Goal: Task Accomplishment & Management: Use online tool/utility

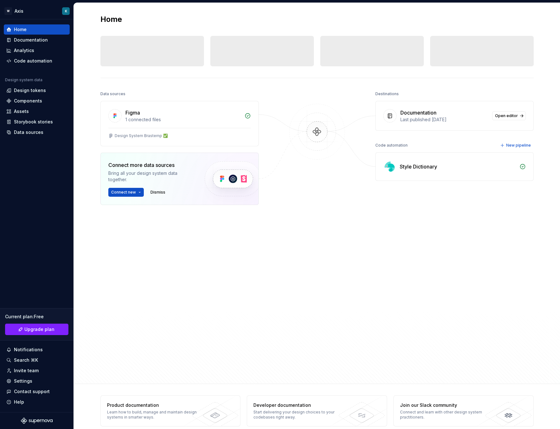
click at [151, 260] on div "Data sources Figma 1 connected files Design System Brastemp ﻿﻿✅ Connect more da…" at bounding box center [179, 217] width 159 height 257
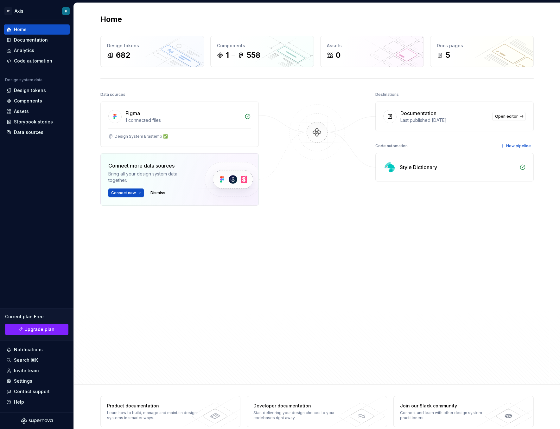
click at [213, 273] on div "Data sources Figma 1 connected files Design System Brastemp ﻿﻿✅ Connect more da…" at bounding box center [179, 218] width 159 height 257
click at [114, 275] on div "Data sources Figma 1 connected files Design System Brastemp ﻿﻿✅ Connect more da…" at bounding box center [179, 218] width 159 height 257
click at [195, 304] on div "Data sources Figma 1 connected files Design System Brastemp ﻿﻿✅ Connect more da…" at bounding box center [179, 218] width 159 height 257
click at [38, 289] on div "Home Documentation Analytics Code automation Design system data Design tokens C…" at bounding box center [37, 215] width 74 height 392
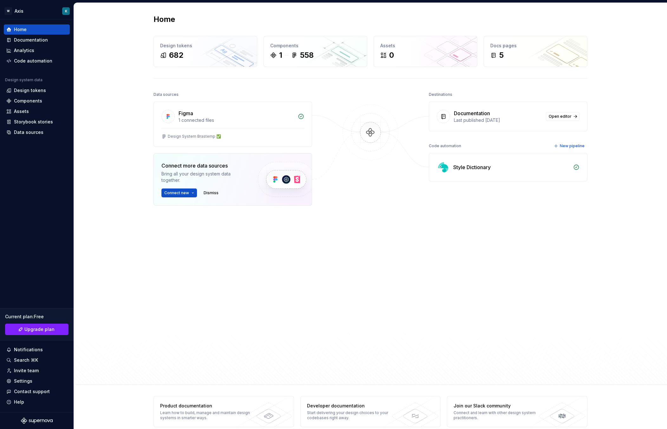
click at [114, 280] on div "Home Design tokens 682 Components 1 558 Assets 0 Docs pages 5 Data sources Figm…" at bounding box center [370, 193] width 593 height 381
click at [213, 265] on div "Data sources Figma 1 connected files Design System Brastemp ﻿﻿✅ Connect more da…" at bounding box center [232, 218] width 159 height 257
click at [314, 247] on div "Data sources Figma 1 connected files Design System Brastemp ﻿﻿✅ Connect more da…" at bounding box center [370, 231] width 434 height 282
click at [111, 152] on div "Home Design tokens 682 Components 1 558 Assets 0 Docs pages 5 Data sources Figm…" at bounding box center [370, 193] width 593 height 381
click at [42, 45] on div "Analytics" at bounding box center [37, 50] width 66 height 10
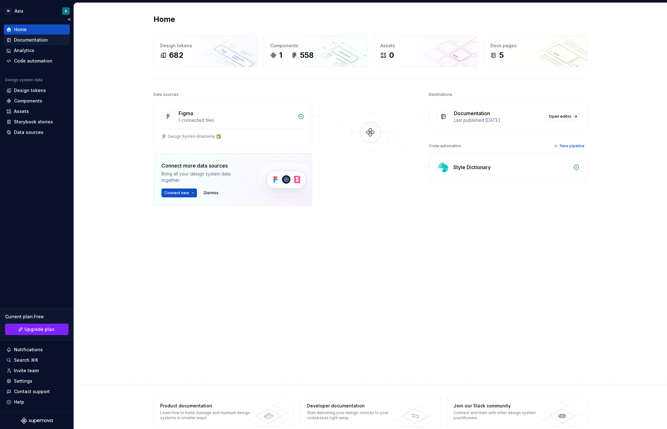
click at [41, 40] on div "Documentation" at bounding box center [31, 40] width 34 height 6
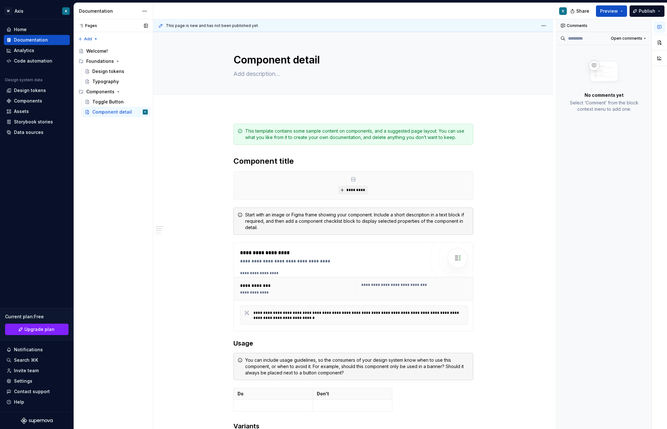
click at [151, 135] on div "Pages Pages Add Accessibility guide for tree Page tree. Navigate the tree with …" at bounding box center [113, 224] width 79 height 410
click at [22, 30] on div "Home" at bounding box center [20, 29] width 13 height 6
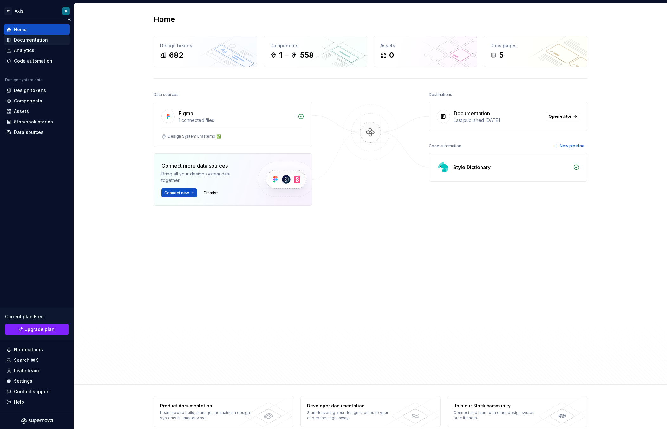
click at [53, 36] on div "Documentation" at bounding box center [37, 40] width 66 height 10
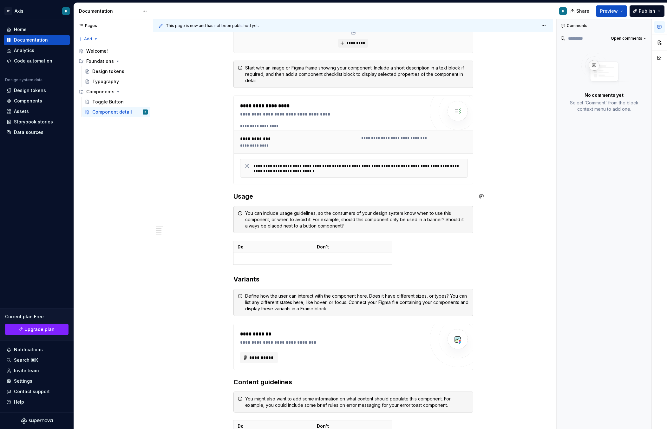
scroll to position [127, 0]
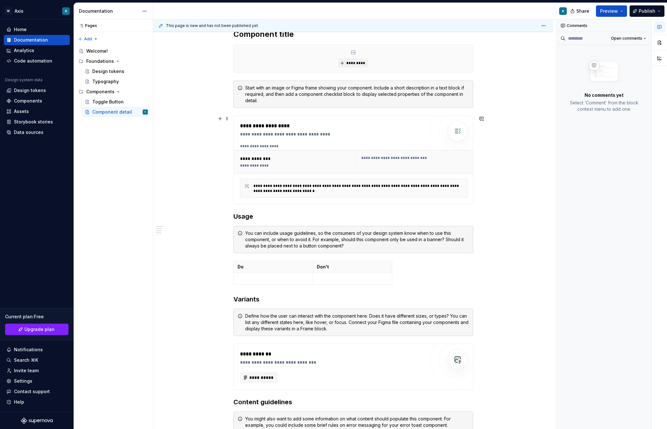
click at [398, 163] on div "**********" at bounding box center [412, 161] width 112 height 13
click at [344, 191] on div "**********" at bounding box center [358, 188] width 210 height 10
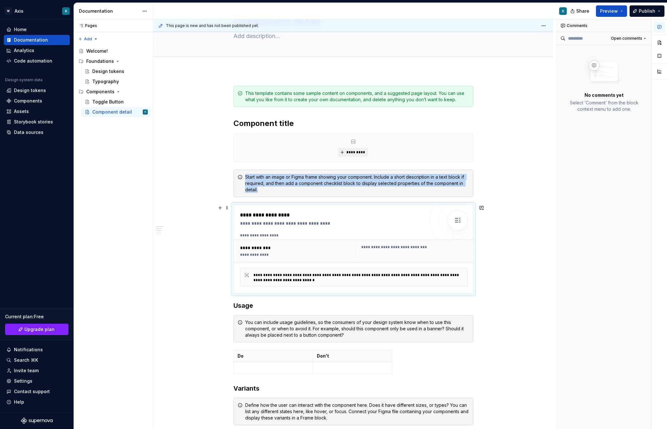
scroll to position [0, 0]
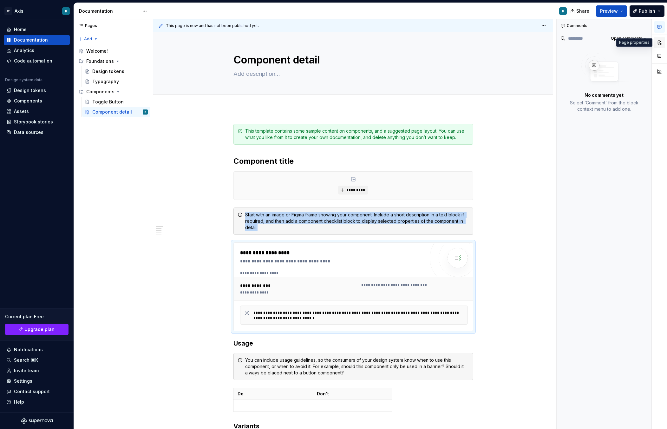
click at [560, 45] on button "button" at bounding box center [658, 42] width 11 height 11
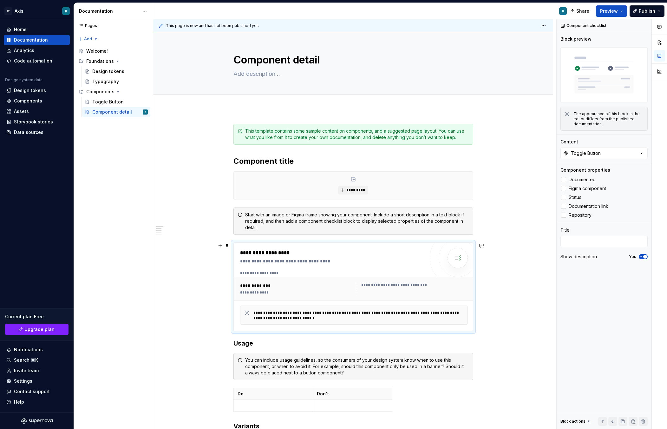
click at [273, 291] on div "**********" at bounding box center [296, 292] width 112 height 5
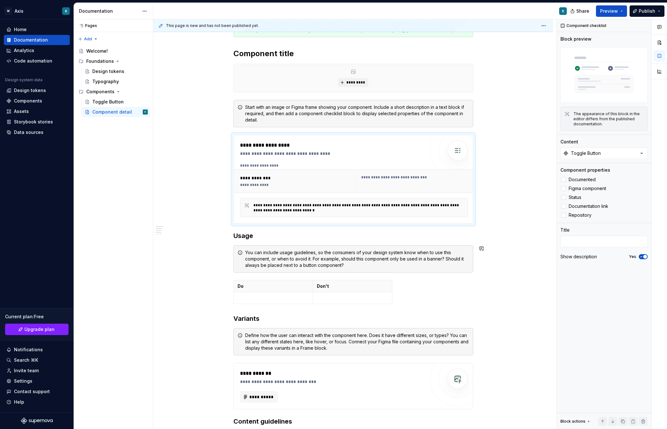
scroll to position [127, 0]
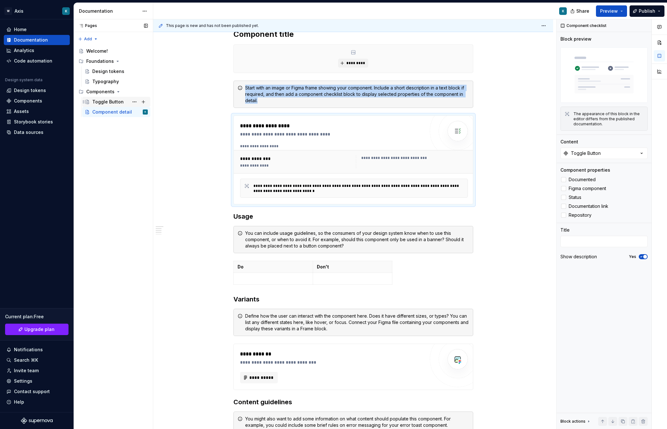
click at [120, 102] on div "Toggle Button" at bounding box center [107, 102] width 31 height 6
click at [97, 54] on div "Welcome!" at bounding box center [97, 51] width 22 height 6
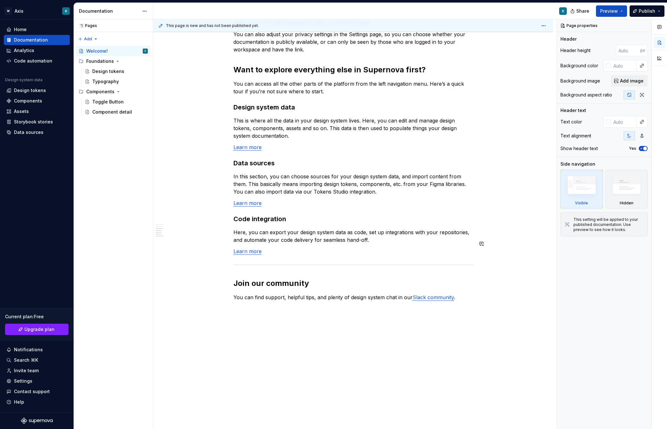
scroll to position [414, 0]
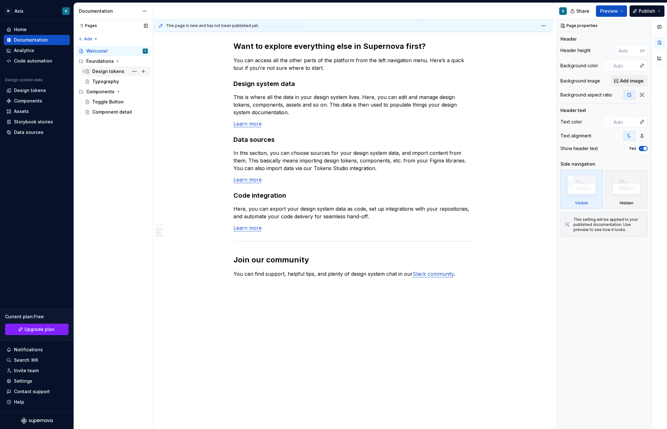
click at [110, 75] on div "Design tokens" at bounding box center [119, 71] width 55 height 9
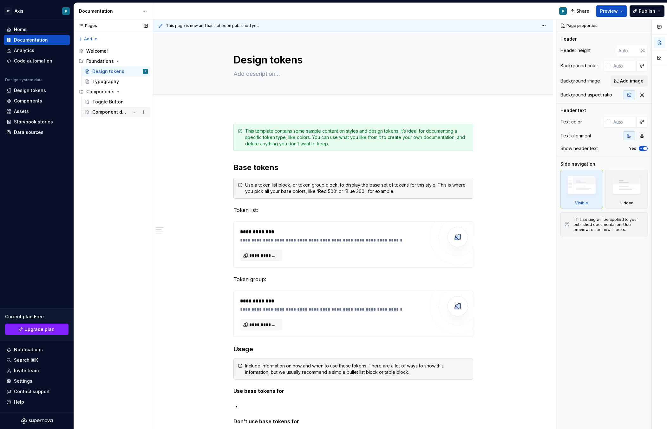
click at [118, 113] on div "Component detail" at bounding box center [110, 112] width 36 height 6
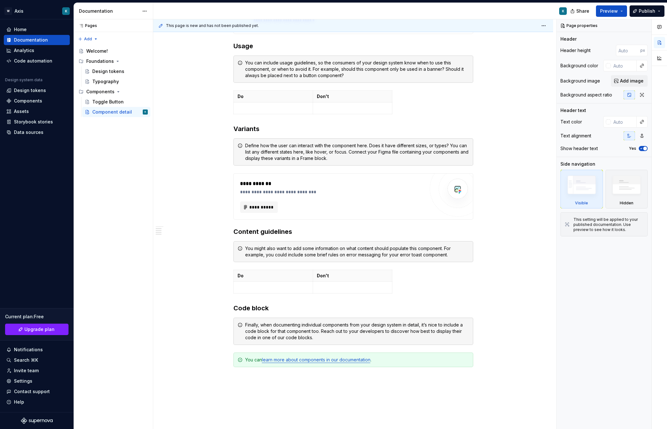
scroll to position [317, 0]
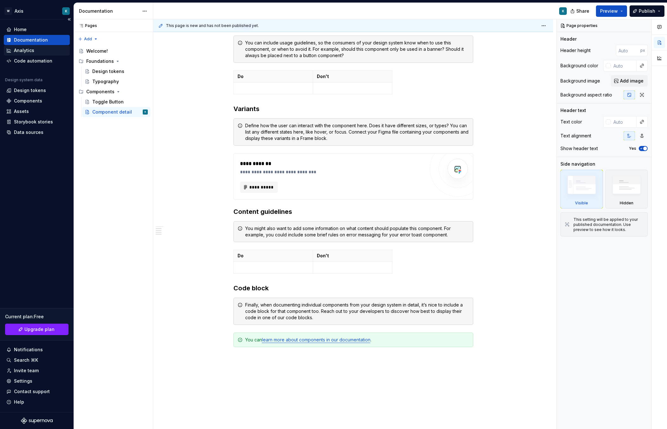
click at [40, 53] on div "Analytics" at bounding box center [36, 50] width 61 height 6
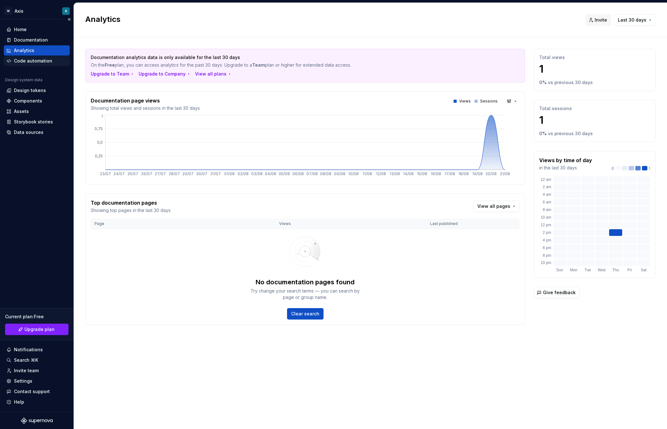
click at [32, 62] on div "Code automation" at bounding box center [33, 61] width 38 height 6
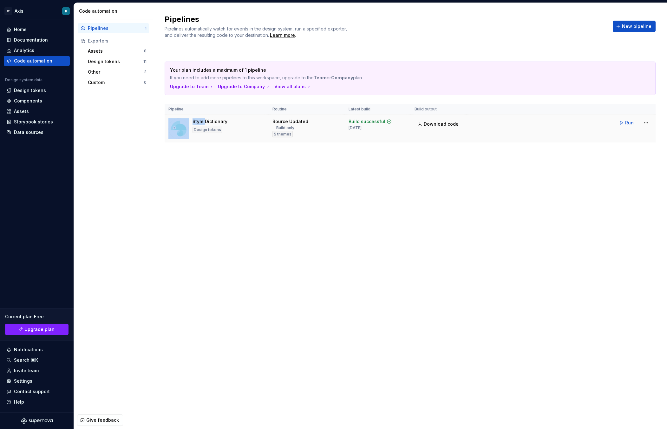
drag, startPoint x: 205, startPoint y: 123, endPoint x: 499, endPoint y: 132, distance: 294.0
click at [499, 132] on tr "Style Dictionary Design tokens Source Updated → Build only 5 themes Build succe…" at bounding box center [410, 128] width 491 height 28
click at [499, 133] on tr "Style Dictionary Design tokens Source Updated → Build only 5 themes Build succe…" at bounding box center [410, 128] width 491 height 28
click at [115, 51] on div "Assets" at bounding box center [116, 51] width 56 height 6
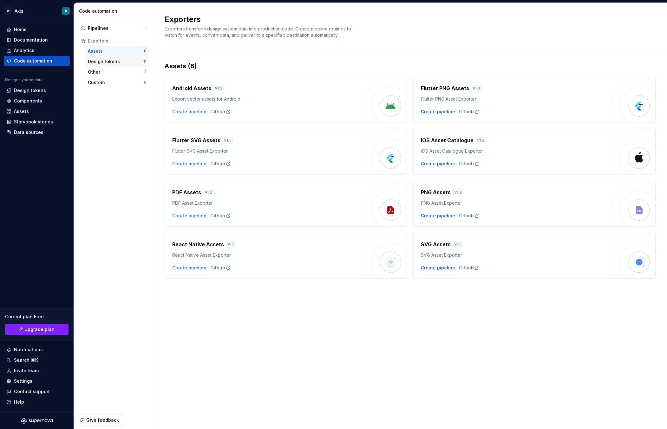
click at [108, 64] on div "Design tokens" at bounding box center [115, 61] width 55 height 6
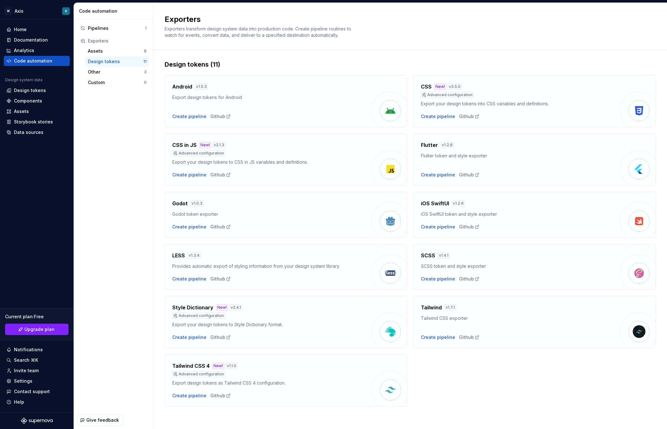
scroll to position [3, 0]
click at [433, 307] on h4 "Tailwind" at bounding box center [431, 306] width 21 height 8
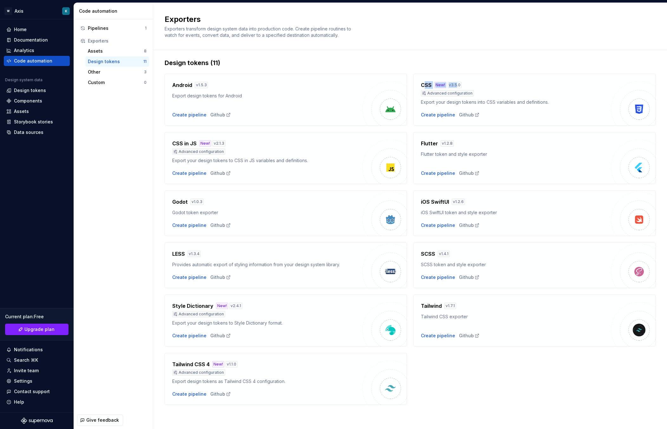
drag, startPoint x: 421, startPoint y: 82, endPoint x: 453, endPoint y: 84, distance: 32.7
click at [453, 84] on div "CSS New! v 3.5.0" at bounding box center [516, 85] width 190 height 8
click at [461, 82] on div "CSS New! v 3.5.0" at bounding box center [516, 85] width 190 height 8
drag, startPoint x: 458, startPoint y: 82, endPoint x: 412, endPoint y: 82, distance: 46.0
click at [413, 82] on div "CSS New! v 3.5.0 Advanced configuration Export your design tokens into CSS vari…" at bounding box center [534, 100] width 242 height 52
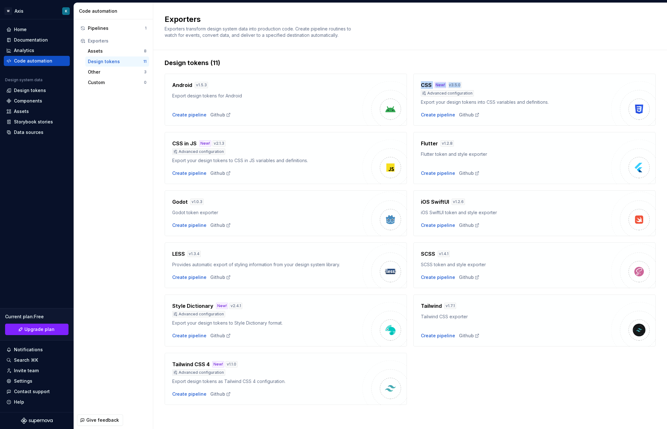
click at [421, 86] on h4 "CSS" at bounding box center [426, 85] width 11 height 8
click at [128, 72] on div "Other" at bounding box center [116, 72] width 56 height 6
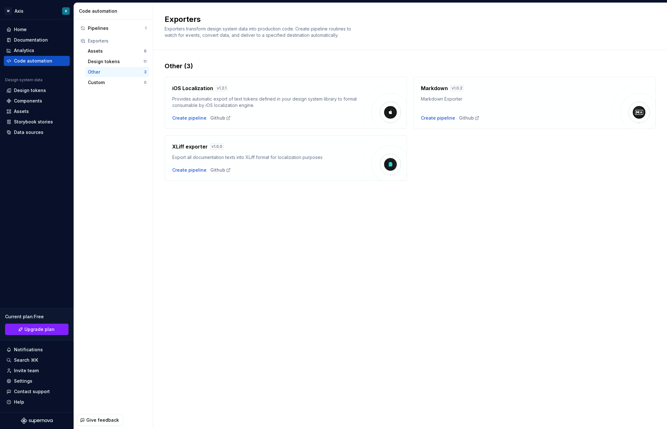
click at [432, 90] on h4 "Markdown" at bounding box center [434, 88] width 27 height 8
click at [98, 86] on div "Custom 0" at bounding box center [117, 82] width 64 height 10
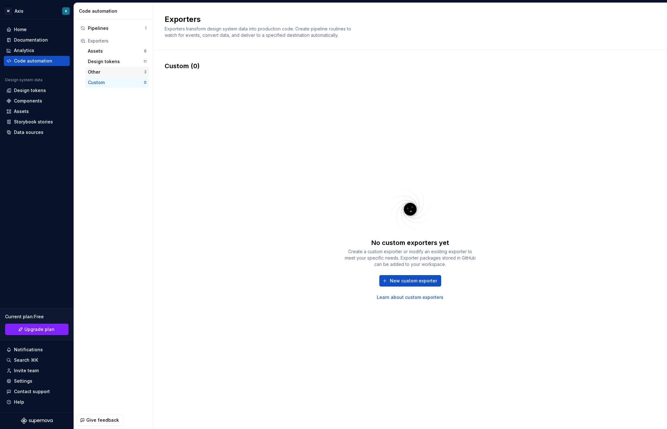
click at [106, 72] on div "Other" at bounding box center [116, 72] width 56 height 6
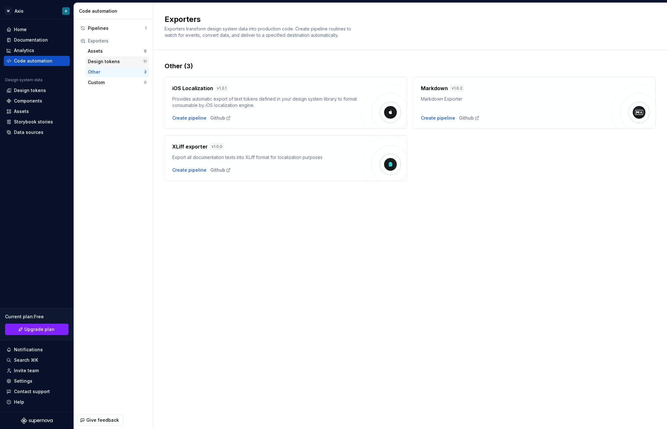
click at [111, 58] on div "Design tokens" at bounding box center [115, 61] width 55 height 6
click at [111, 51] on div "Assets" at bounding box center [116, 51] width 56 height 6
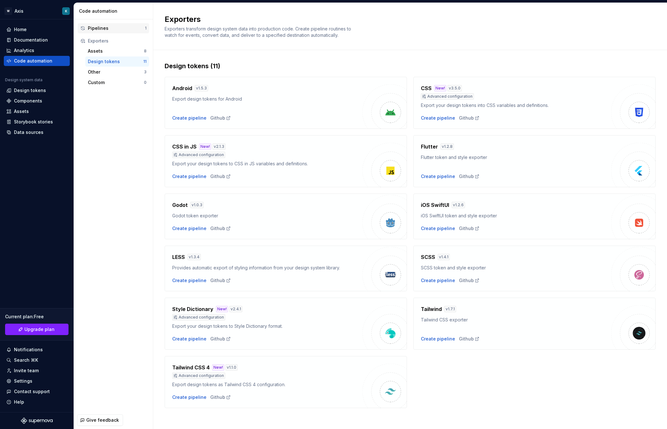
click at [116, 23] on div "Pipelines 1" at bounding box center [113, 28] width 71 height 10
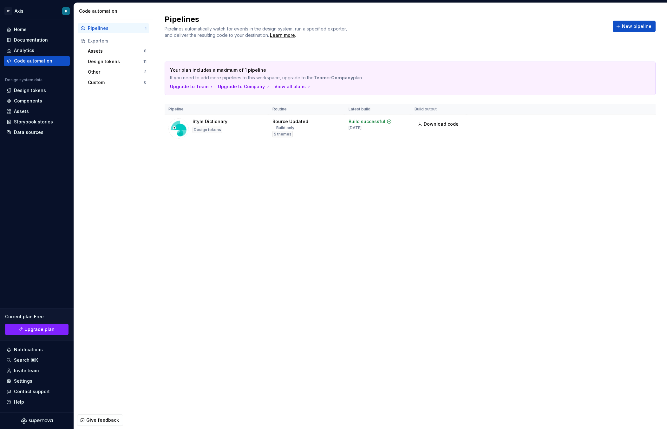
click at [122, 119] on div "Pipelines 1 Exporters Assets 8 Design tokens 11 Other 3 Custom 0" at bounding box center [113, 215] width 79 height 392
click at [36, 91] on div "Design tokens" at bounding box center [30, 90] width 32 height 6
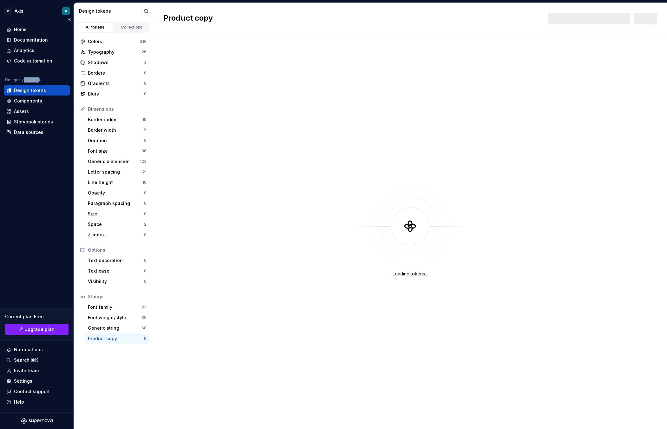
drag, startPoint x: 23, startPoint y: 79, endPoint x: 38, endPoint y: 80, distance: 15.2
click at [38, 80] on div "Design system data" at bounding box center [23, 79] width 37 height 5
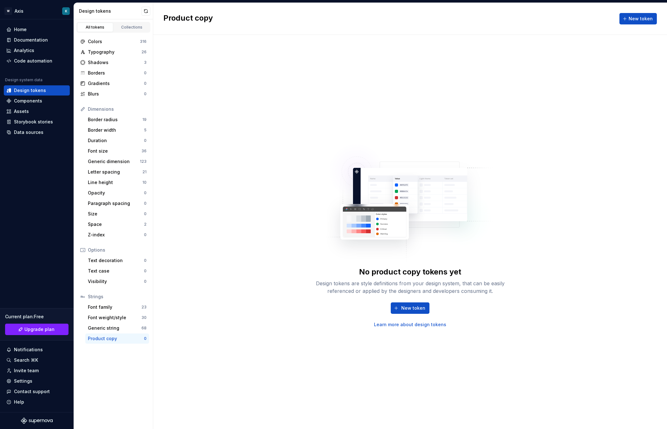
click at [229, 143] on div "No product copy tokens yet Design tokens are style definitions from your design…" at bounding box center [410, 232] width 514 height 394
click at [98, 43] on div "Colors" at bounding box center [114, 41] width 52 height 6
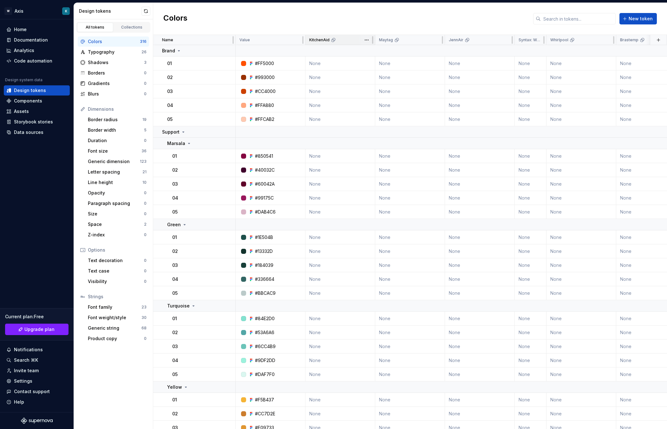
click at [321, 44] on div "KitchenAid" at bounding box center [340, 40] width 70 height 10
click at [410, 40] on div "Maytag" at bounding box center [410, 39] width 62 height 5
click at [476, 42] on div "JennAir" at bounding box center [480, 39] width 62 height 5
click at [528, 42] on icon at bounding box center [529, 39] width 5 height 5
click at [560, 42] on div "Whirlpool" at bounding box center [581, 39] width 62 height 5
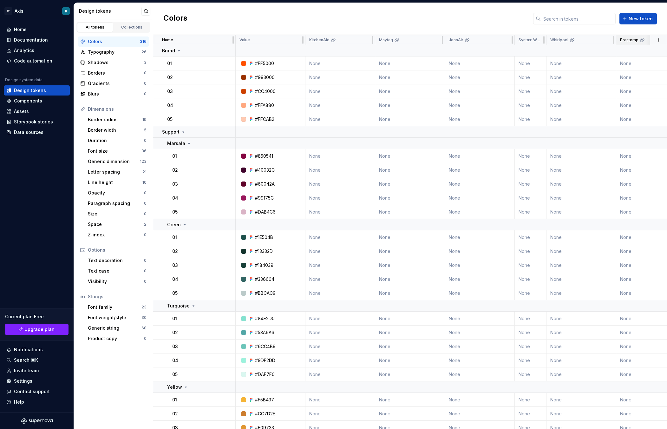
click at [560, 42] on p "Brastemp" at bounding box center [629, 39] width 18 height 5
click at [131, 55] on div "Typography" at bounding box center [115, 52] width 54 height 6
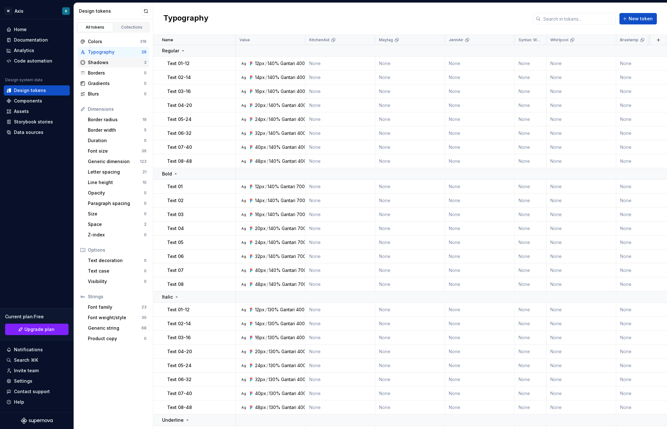
click at [119, 66] on div "Shadows 3" at bounding box center [113, 62] width 71 height 10
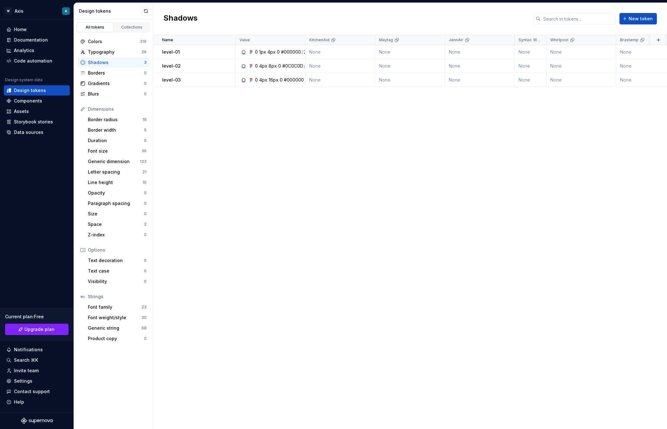
click at [218, 158] on div "Name Value KitchenAid Maytag JennAir Syntax: Web Whirlpool Brastemp Collection …" at bounding box center [410, 232] width 514 height 394
click at [228, 55] on button "button" at bounding box center [227, 52] width 9 height 9
click at [173, 100] on html "W Axis K Home Documentation Analytics Code automation Design system data Design…" at bounding box center [333, 214] width 667 height 429
click at [111, 312] on div "Font family 23" at bounding box center [117, 307] width 64 height 10
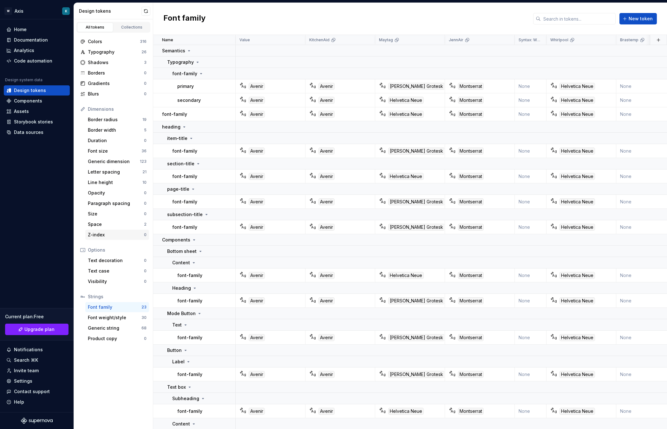
click at [121, 237] on div "Z-index" at bounding box center [116, 234] width 56 height 6
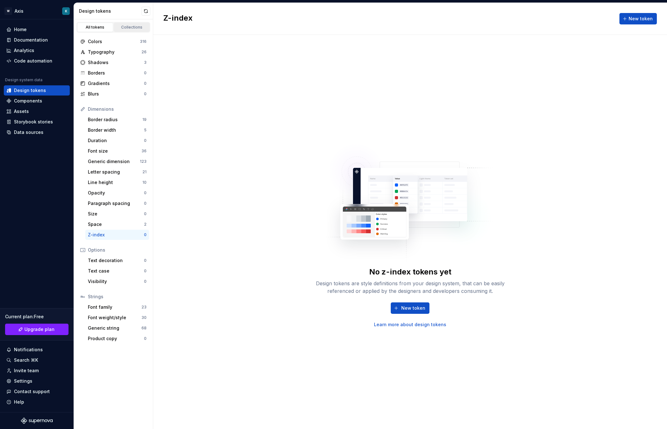
click at [137, 26] on div "Collections" at bounding box center [132, 27] width 32 height 5
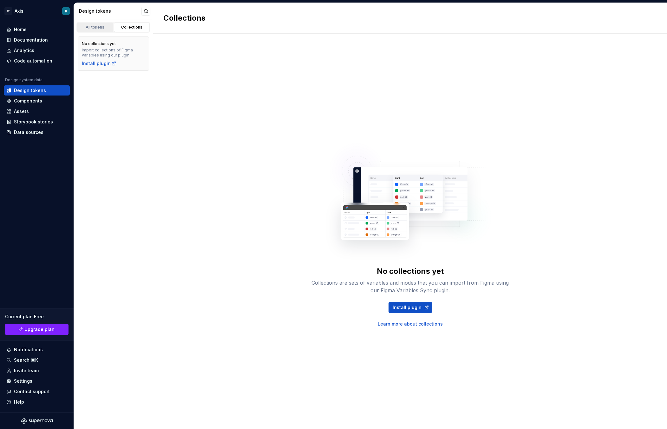
click at [101, 27] on div "All tokens" at bounding box center [95, 27] width 32 height 5
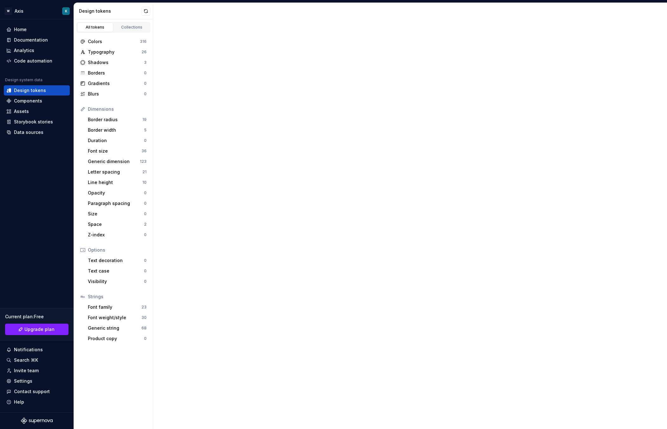
click at [133, 33] on div "Colors 316 Typography 26 Shadows 3 Borders 0 Gradients 0 Blurs 0 Dimensions Bor…" at bounding box center [113, 190] width 79 height 314
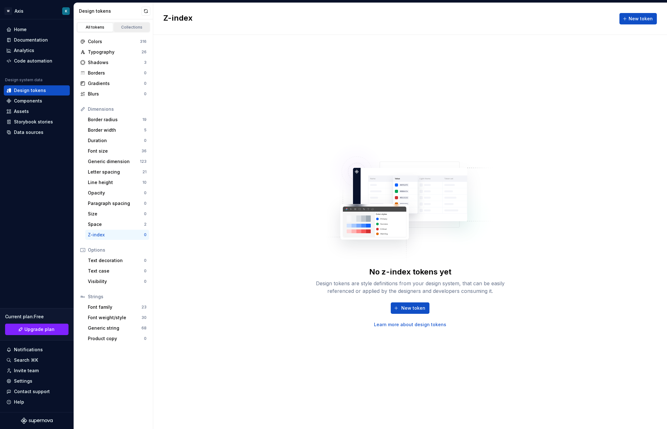
click at [135, 28] on div "Collections" at bounding box center [132, 27] width 32 height 5
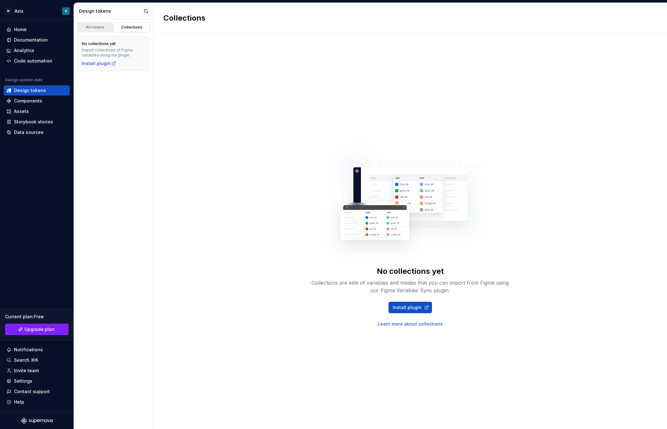
click at [94, 31] on link "All tokens" at bounding box center [95, 28] width 36 height 10
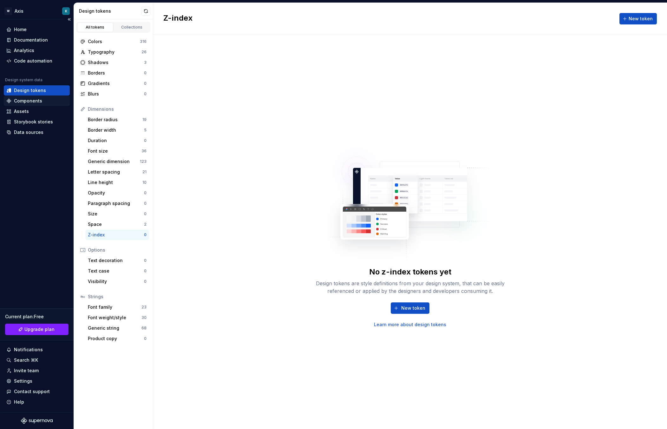
click at [35, 105] on div "Components" at bounding box center [37, 101] width 66 height 10
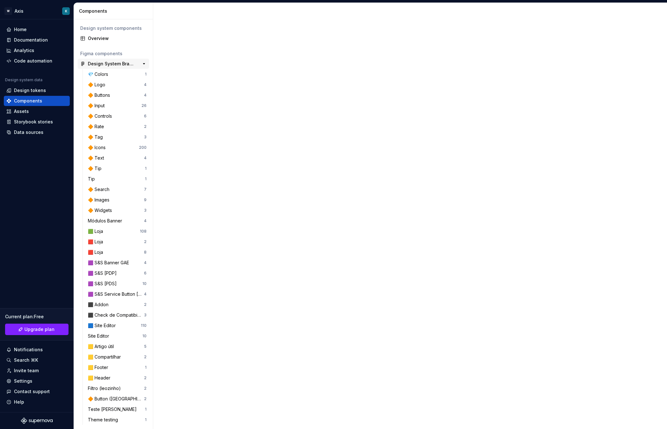
click at [116, 65] on div "Design System Brastemp ﻿﻿✅" at bounding box center [111, 64] width 47 height 6
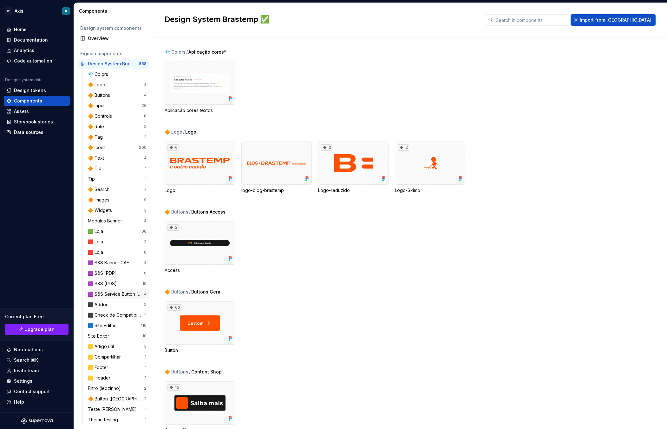
scroll to position [2, 0]
click at [105, 315] on div "⬛ Check de Compatibilidade" at bounding box center [116, 312] width 56 height 6
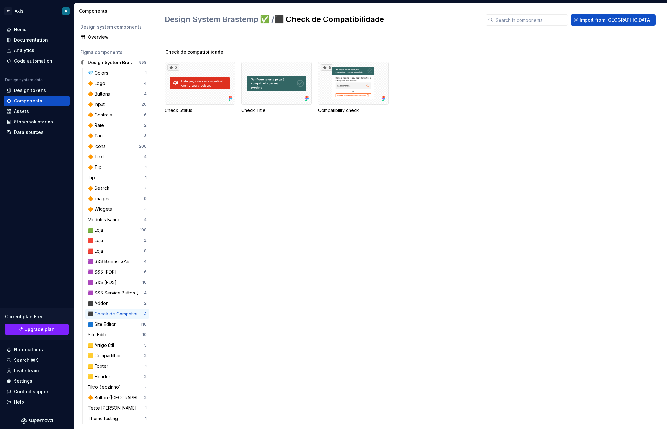
scroll to position [2, 0]
click at [116, 346] on div "🟨 Artigo útil" at bounding box center [102, 344] width 29 height 6
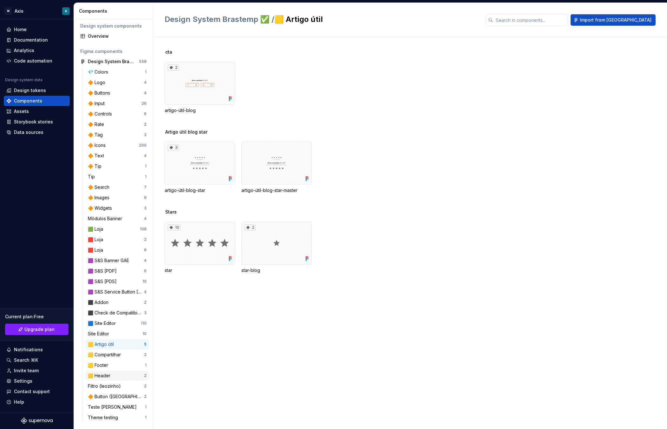
click at [115, 378] on div "🟨 Header" at bounding box center [116, 375] width 56 height 6
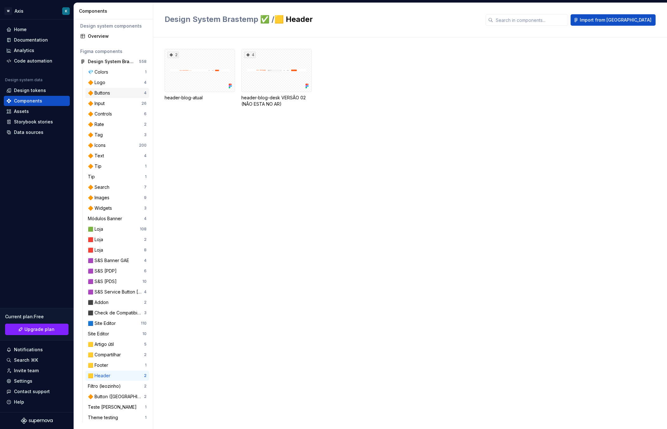
click at [117, 94] on div "🔶 Buttons" at bounding box center [116, 93] width 56 height 6
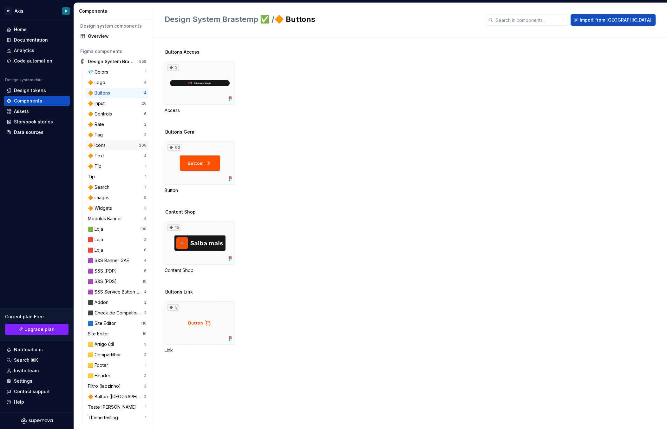
click at [108, 150] on div "🔶 Icons 200" at bounding box center [117, 145] width 64 height 10
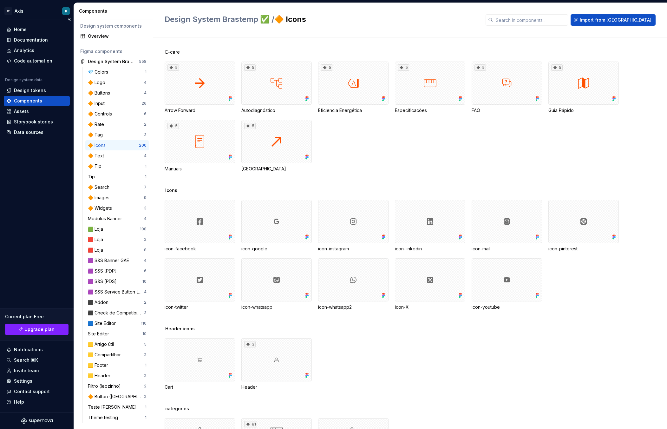
click at [44, 101] on div "Components" at bounding box center [36, 101] width 61 height 6
click at [41, 106] on div "Design system data Design tokens Components Assets Storybook stories Data sourc…" at bounding box center [37, 107] width 66 height 60
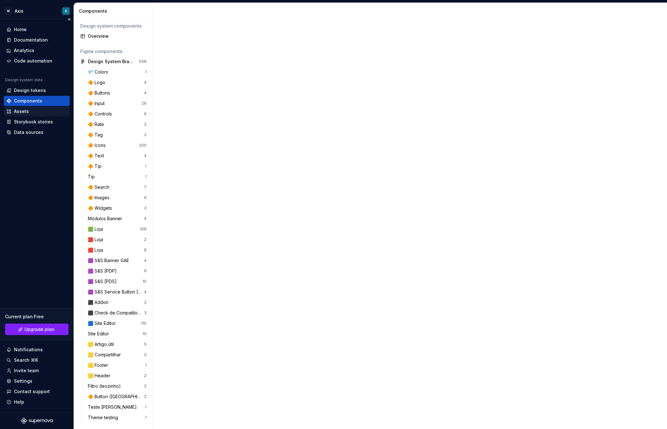
click at [33, 115] on div "Assets" at bounding box center [37, 111] width 66 height 10
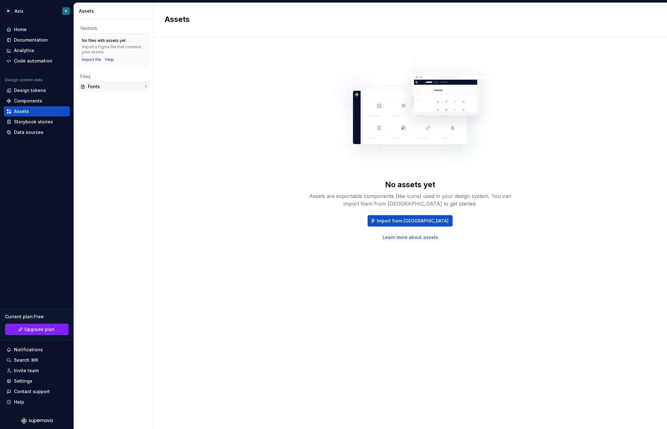
click at [100, 83] on div "Fonts" at bounding box center [116, 86] width 57 height 6
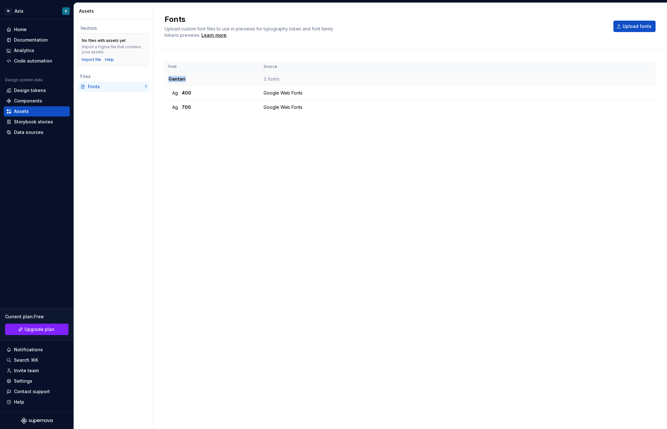
drag, startPoint x: 170, startPoint y: 78, endPoint x: 217, endPoint y: 80, distance: 47.9
click at [217, 80] on td "Gantari" at bounding box center [212, 79] width 95 height 14
click at [43, 124] on div "Storybook stories" at bounding box center [33, 122] width 39 height 6
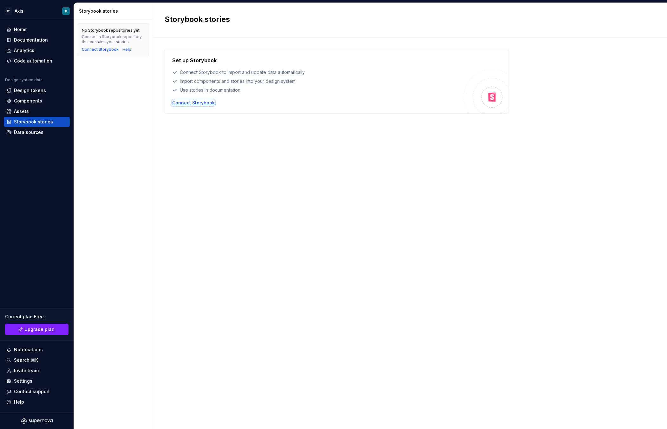
click at [197, 103] on div "Connect Storybook" at bounding box center [193, 103] width 42 height 6
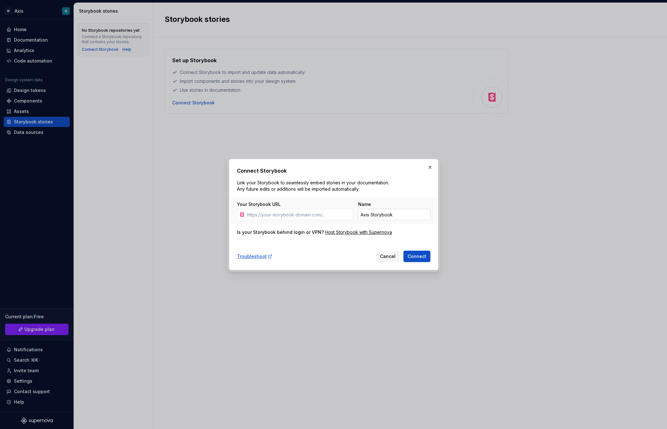
click at [378, 213] on input "Axis Storybook" at bounding box center [394, 214] width 72 height 11
click at [308, 216] on input "Your Storybook URL" at bounding box center [298, 214] width 108 height 11
click at [430, 164] on button "button" at bounding box center [429, 167] width 9 height 9
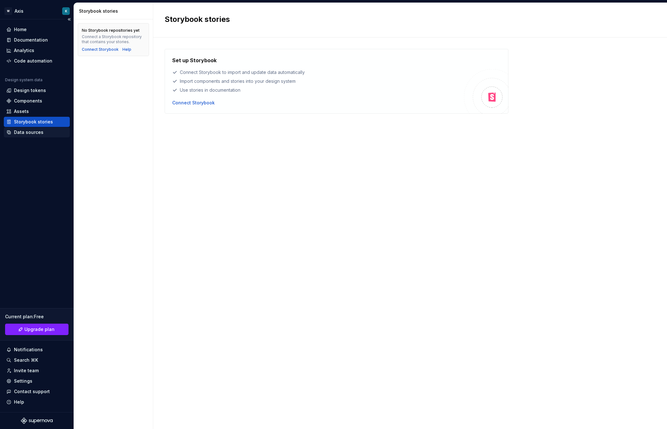
click at [53, 136] on div "Data sources" at bounding box center [37, 132] width 66 height 10
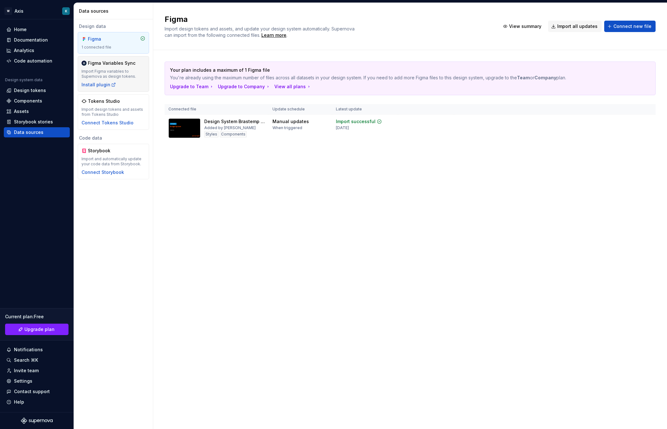
click at [145, 73] on div "Import Figma variables to Supernova as design tokens." at bounding box center [113, 74] width 64 height 10
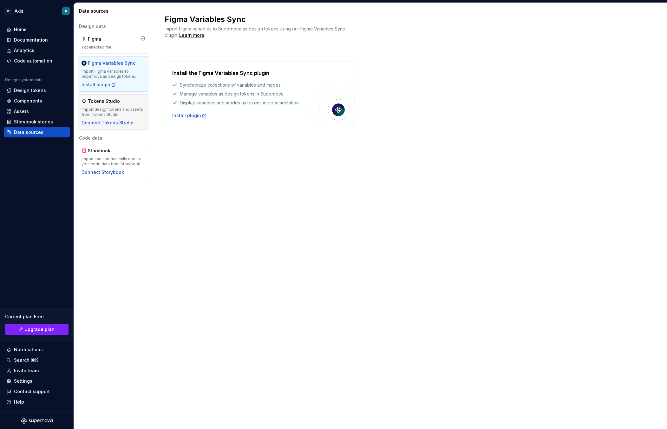
click at [97, 108] on div "Import design tokens and assets from Tokens Studio" at bounding box center [113, 112] width 64 height 10
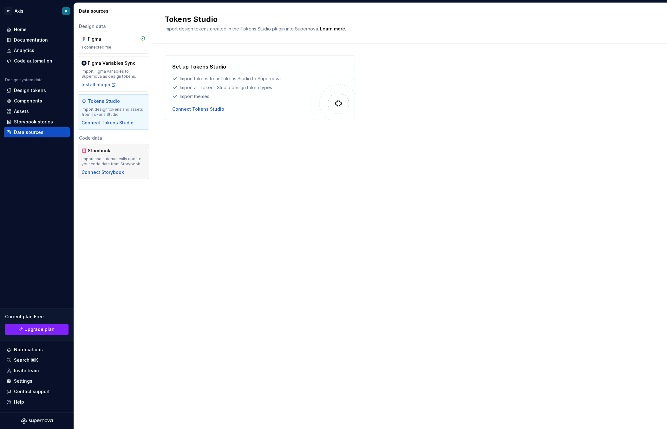
click at [139, 156] on div "Storybook Import and automatically update your code data from Storybook. Connec…" at bounding box center [113, 161] width 64 height 28
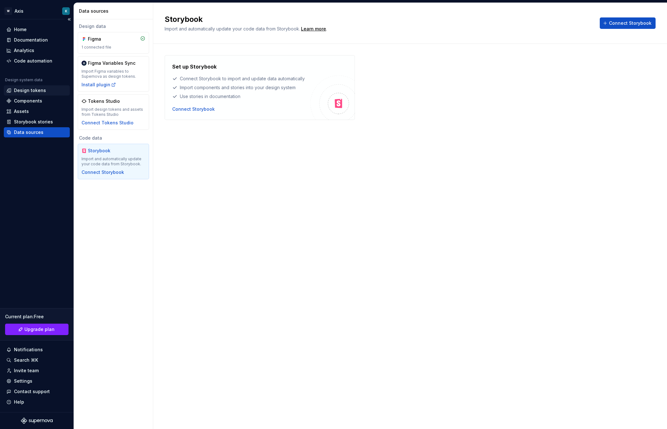
click at [46, 87] on div "Design tokens" at bounding box center [36, 90] width 61 height 6
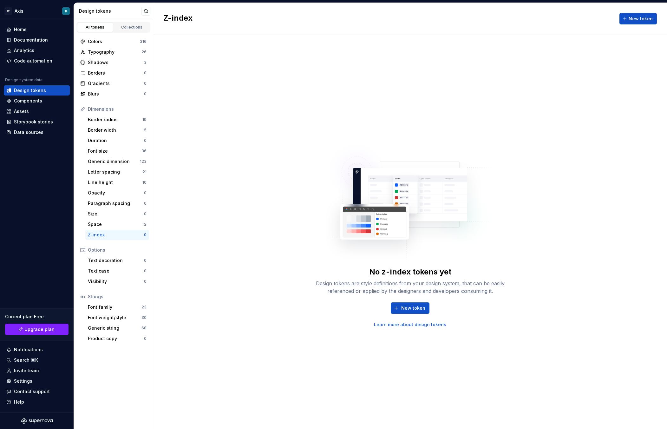
click at [203, 289] on div "No z-index tokens yet Design tokens are style definitions from your design syst…" at bounding box center [410, 232] width 514 height 394
click at [39, 41] on div "Documentation" at bounding box center [31, 40] width 34 height 6
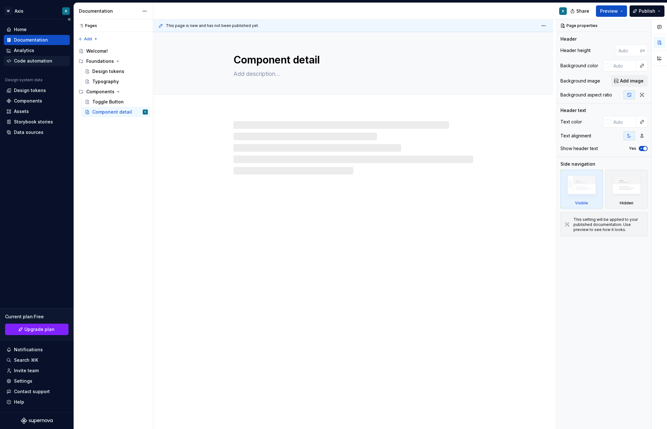
click at [22, 61] on div "Code automation" at bounding box center [33, 61] width 38 height 6
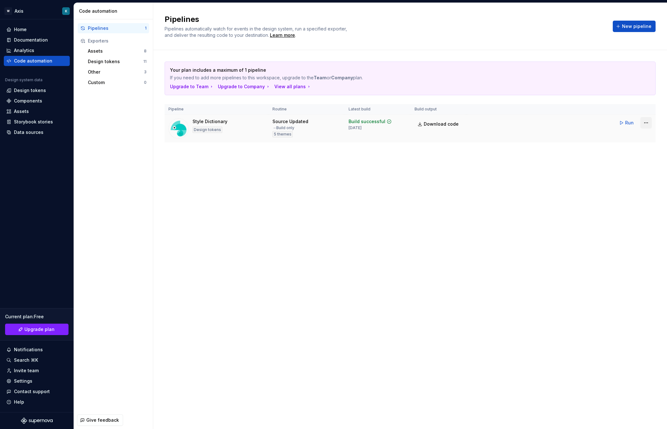
click at [560, 122] on div "Run" at bounding box center [634, 122] width 36 height 11
click at [560, 121] on html "W Axis K Home Documentation Analytics Code automation Design system data Design…" at bounding box center [333, 214] width 667 height 429
click at [560, 187] on div "Delete pipeline" at bounding box center [638, 190] width 54 height 6
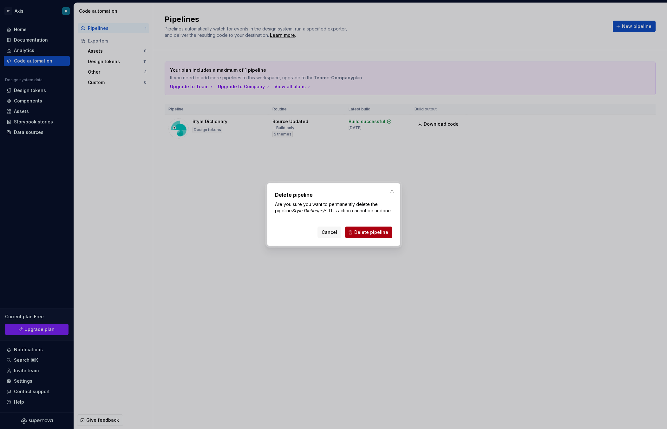
click at [376, 235] on span "Delete pipeline" at bounding box center [371, 232] width 34 height 6
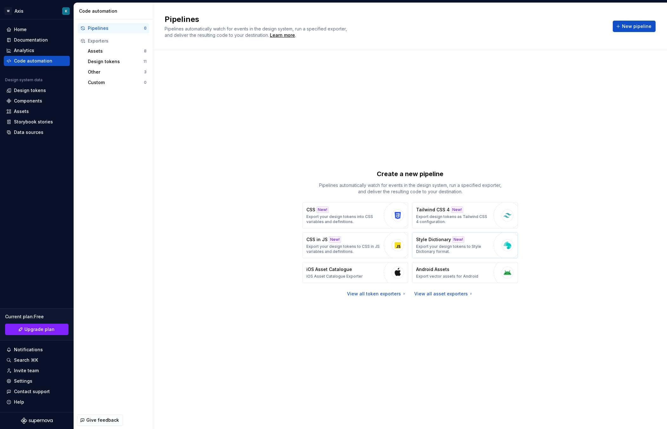
click at [435, 241] on p "Style Dictionary" at bounding box center [433, 239] width 35 height 6
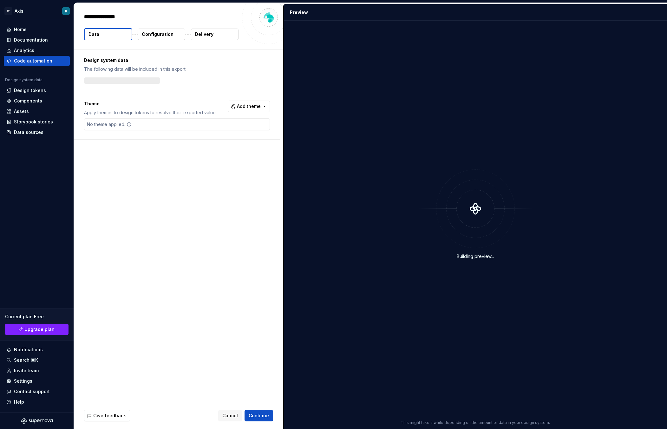
type textarea "*"
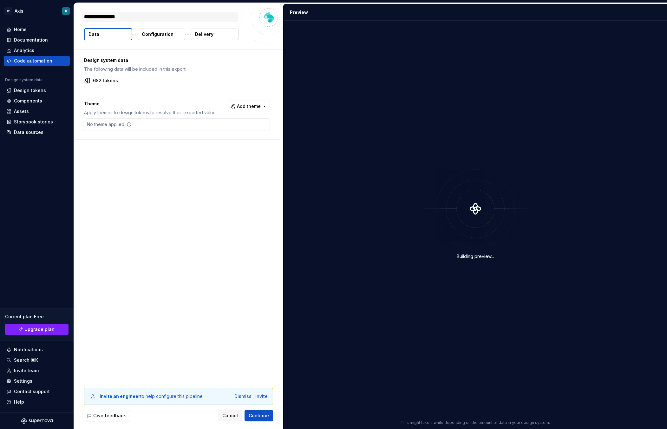
click at [126, 17] on textarea "**********" at bounding box center [160, 17] width 155 height 10
click at [241, 105] on span "Add theme" at bounding box center [249, 106] width 24 height 6
click at [226, 142] on div "Whirlpool" at bounding box center [235, 142] width 60 height 6
click at [216, 151] on div "Brastemp" at bounding box center [215, 152] width 21 height 6
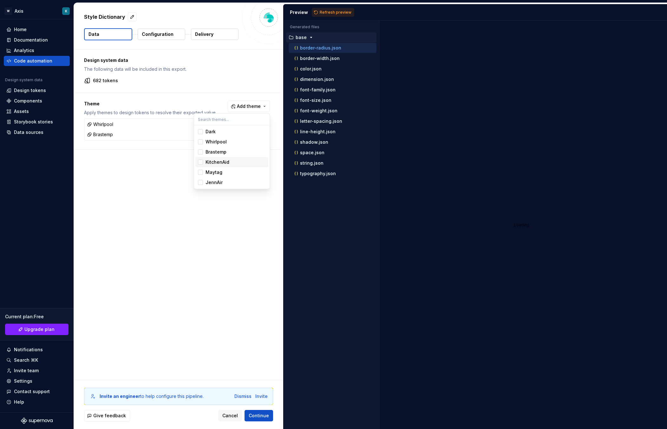
click at [210, 165] on span "KitchenAid" at bounding box center [231, 162] width 73 height 10
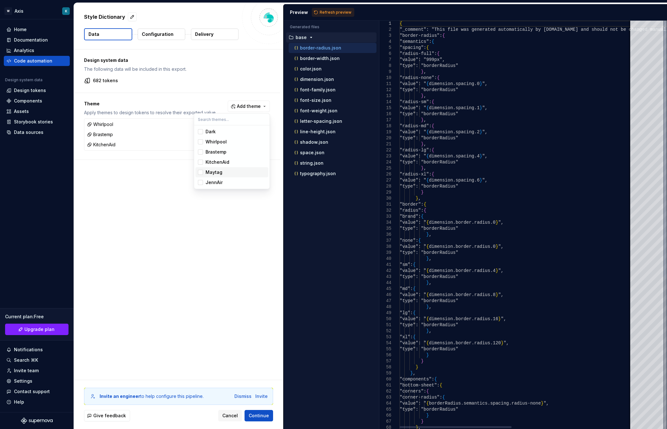
click at [209, 176] on span "Maytag" at bounding box center [231, 172] width 73 height 10
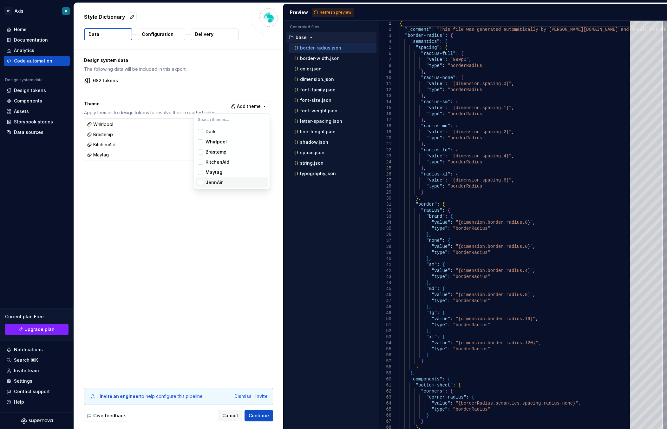
click at [209, 181] on div "JennAir" at bounding box center [213, 182] width 17 height 6
click at [174, 220] on html "W Axis K Home Documentation Analytics Code automation Design system data Design…" at bounding box center [333, 214] width 667 height 429
click at [326, 62] on button "border-width.json" at bounding box center [332, 58] width 88 height 7
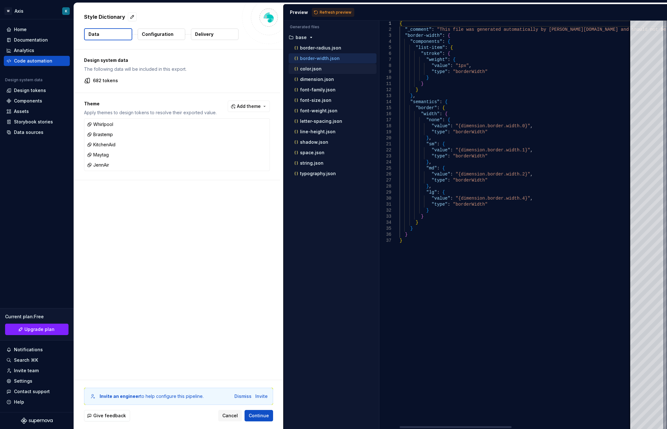
click at [321, 69] on div "color.json" at bounding box center [334, 69] width 83 height 6
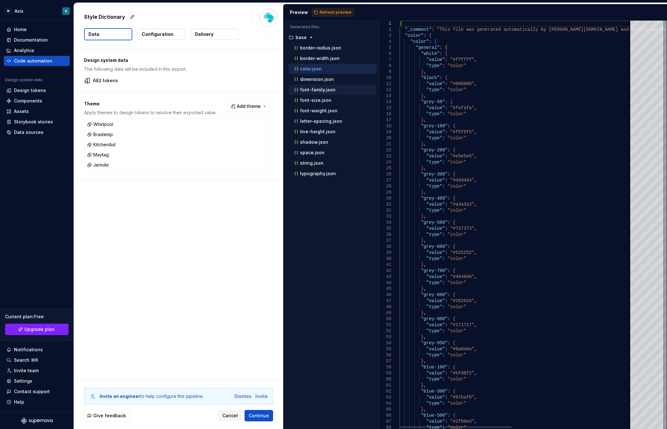
click at [318, 85] on div "font-family.json" at bounding box center [332, 90] width 88 height 10
click at [321, 175] on p "typography.json" at bounding box center [318, 173] width 36 height 5
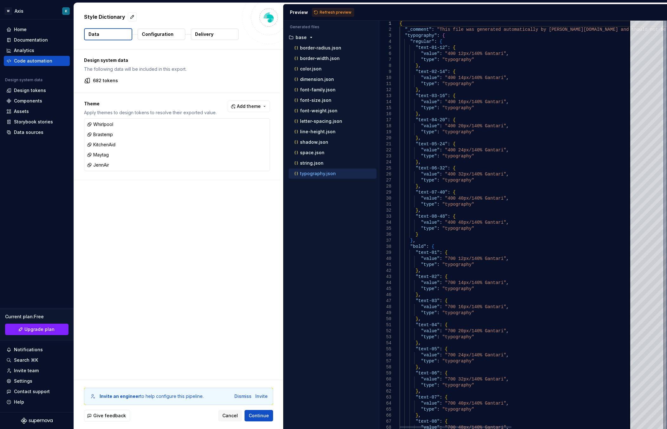
click at [312, 63] on ul "border-radius.json border-width.json color.json dimension.json font-family.json…" at bounding box center [331, 111] width 90 height 136
click at [321, 51] on div "border-radius.json" at bounding box center [332, 48] width 88 height 10
click at [323, 83] on div "dimension.json" at bounding box center [332, 79] width 88 height 10
click at [324, 57] on p "border-width.json" at bounding box center [320, 58] width 40 height 5
type textarea "**********"
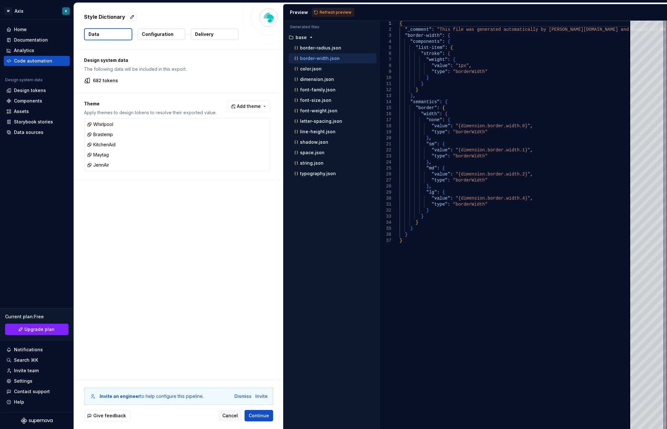
click at [171, 36] on p "Configuration" at bounding box center [158, 34] width 32 height 6
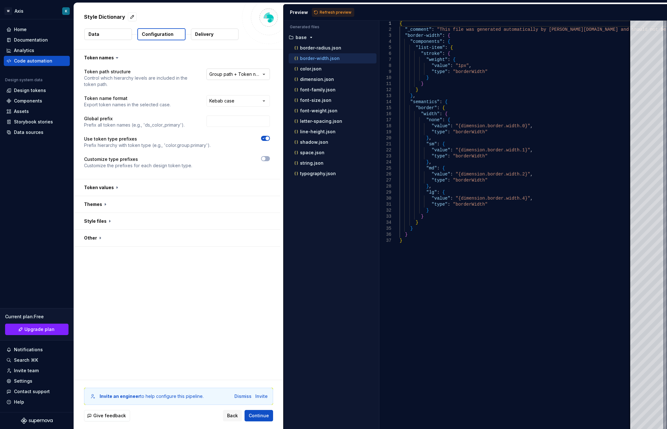
click at [265, 73] on html "**********" at bounding box center [333, 214] width 667 height 429
drag, startPoint x: 210, startPoint y: 93, endPoint x: 47, endPoint y: 2, distance: 186.3
click at [243, 72] on html "**********" at bounding box center [333, 214] width 667 height 429
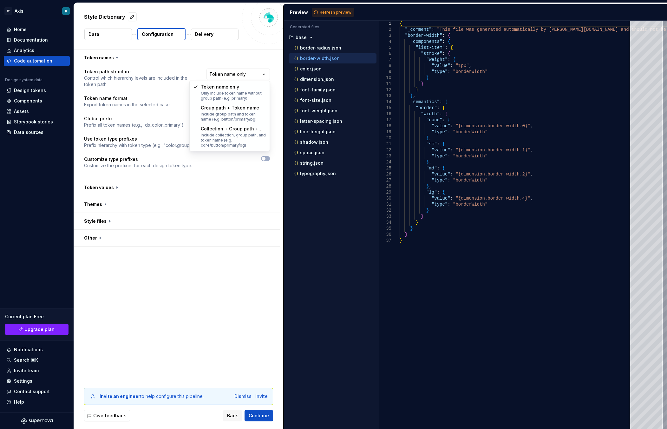
select select "**********"
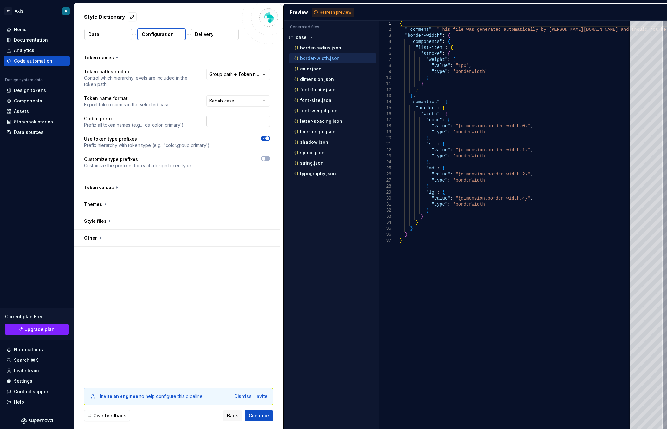
click at [239, 124] on input "text" at bounding box center [237, 120] width 63 height 11
type input "axis"
drag, startPoint x: 237, startPoint y: 187, endPoint x: 243, endPoint y: 178, distance: 10.4
click at [237, 187] on button "button" at bounding box center [177, 187] width 206 height 16
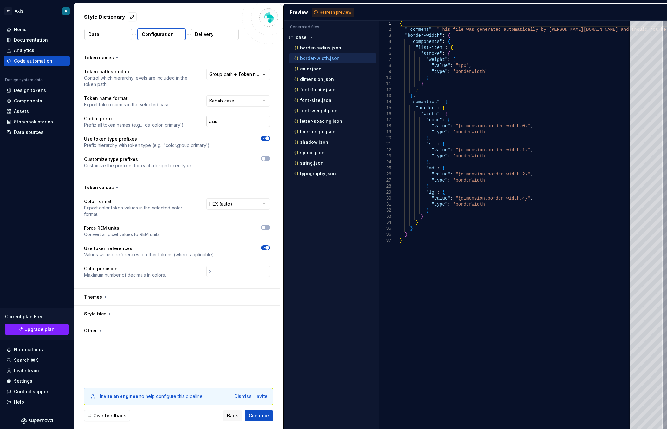
click at [219, 126] on input "axis" at bounding box center [237, 120] width 63 height 11
click at [406, 32] on div "{ "_comment" : "This file was generated automatically by Supernov [DOMAIN_NAME]…" at bounding box center [640, 225] width 482 height 408
click at [267, 158] on button "button" at bounding box center [265, 158] width 9 height 5
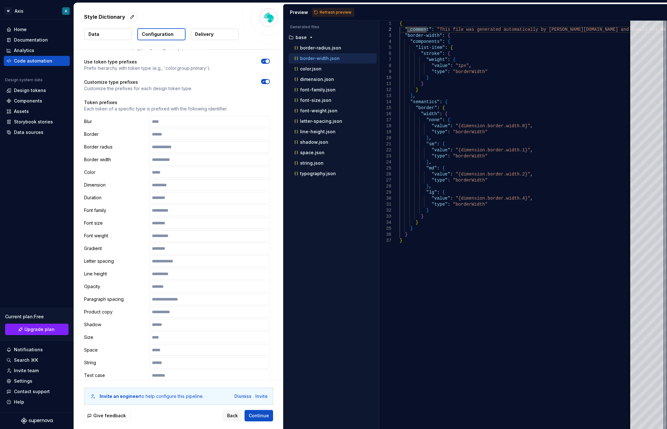
scroll to position [63, 0]
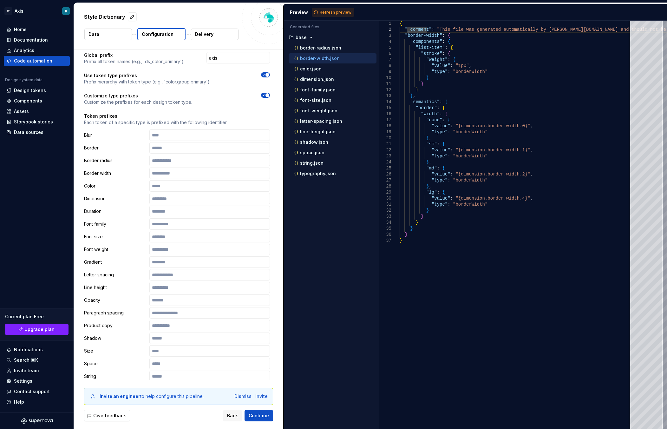
click at [265, 97] on button "button" at bounding box center [265, 95] width 9 height 5
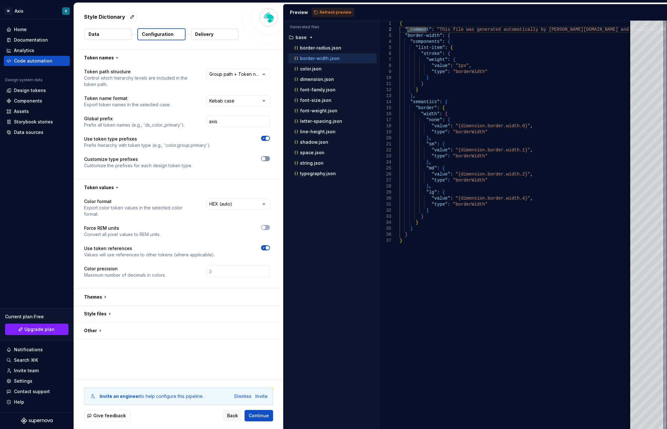
scroll to position [0, 0]
click at [224, 199] on html "**********" at bounding box center [333, 214] width 667 height 429
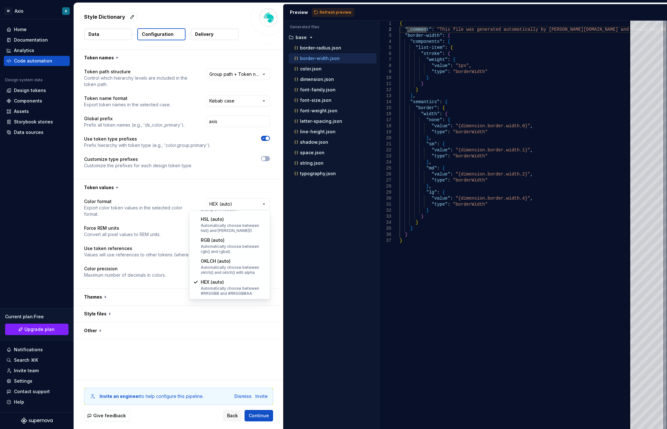
click at [166, 187] on html "**********" at bounding box center [333, 214] width 667 height 429
click at [146, 301] on button "button" at bounding box center [177, 296] width 206 height 16
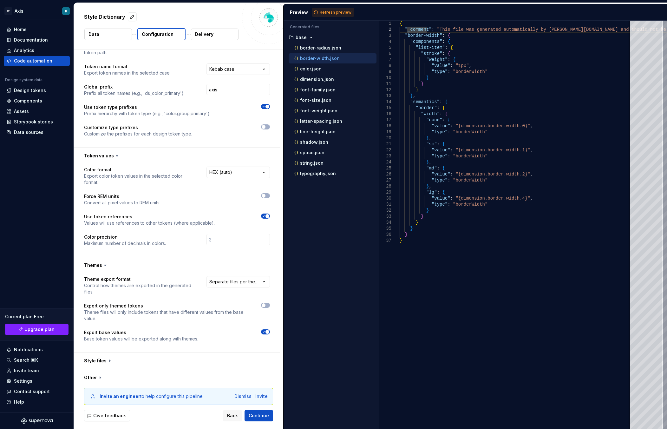
scroll to position [38, 0]
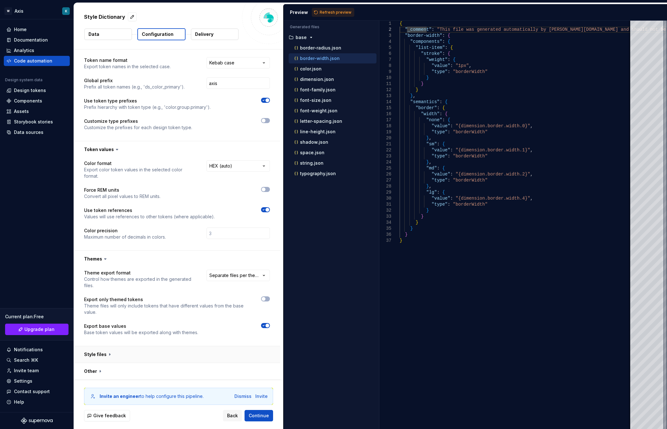
click at [140, 348] on button "button" at bounding box center [177, 354] width 206 height 16
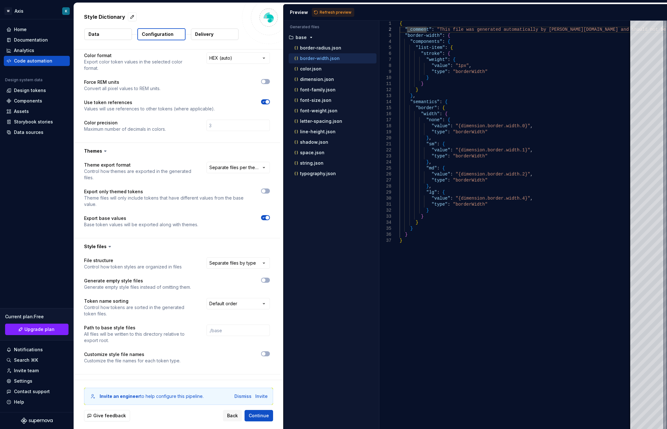
scroll to position [157, 0]
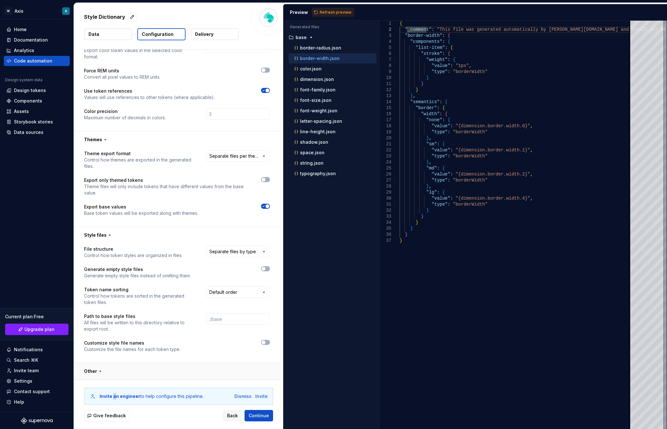
click at [114, 382] on div "Invite an engineer to help configure this pipeline. Dismiss Invite Give feedbac…" at bounding box center [178, 404] width 209 height 49
click at [111, 373] on button "button" at bounding box center [177, 371] width 206 height 16
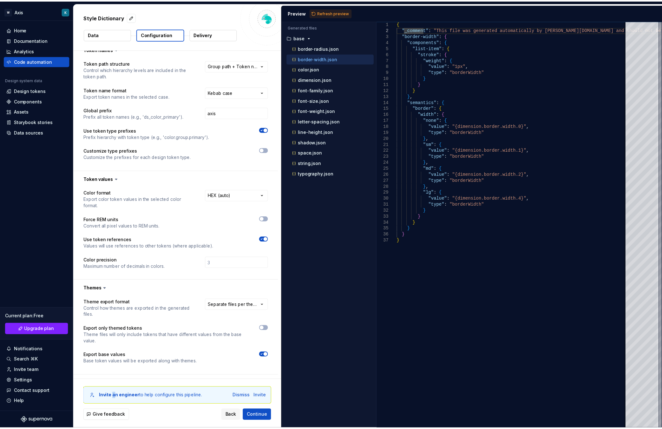
scroll to position [0, 0]
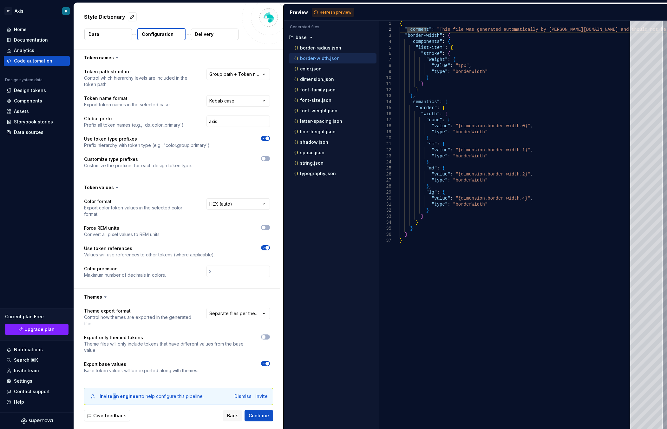
click at [221, 35] on button "Delivery" at bounding box center [215, 34] width 48 height 11
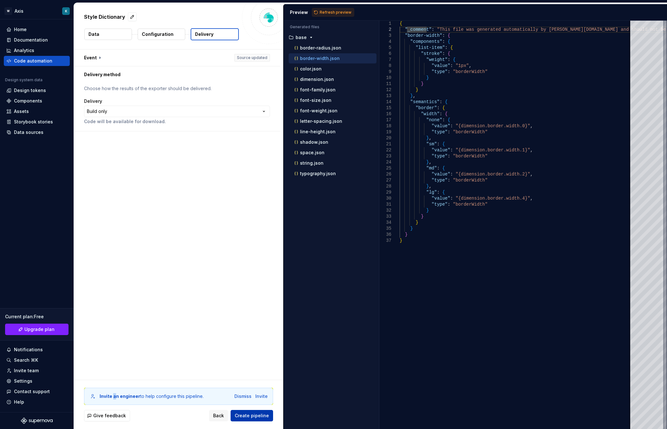
click at [258, 418] on button "Create pipeline" at bounding box center [251, 415] width 42 height 11
click at [238, 109] on div "**********" at bounding box center [177, 111] width 186 height 11
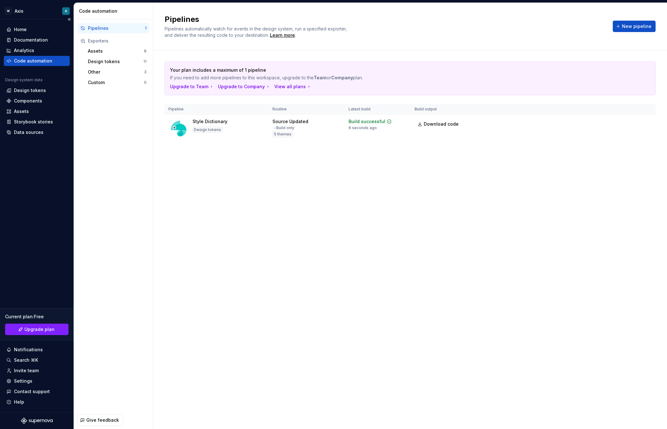
click at [38, 208] on div "Home Documentation Analytics Code automation Design system data Design tokens C…" at bounding box center [37, 215] width 74 height 392
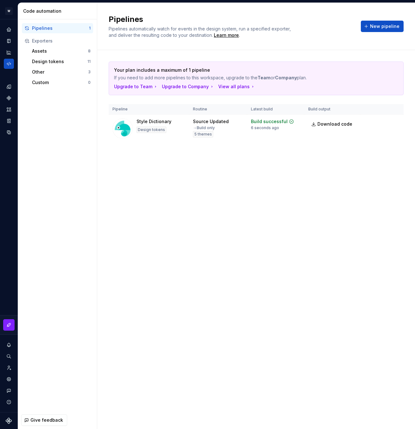
click at [33, 157] on div "Pipelines 1 Exporters Assets 8 Design tokens 11 Other 3 Custom 0" at bounding box center [57, 215] width 79 height 392
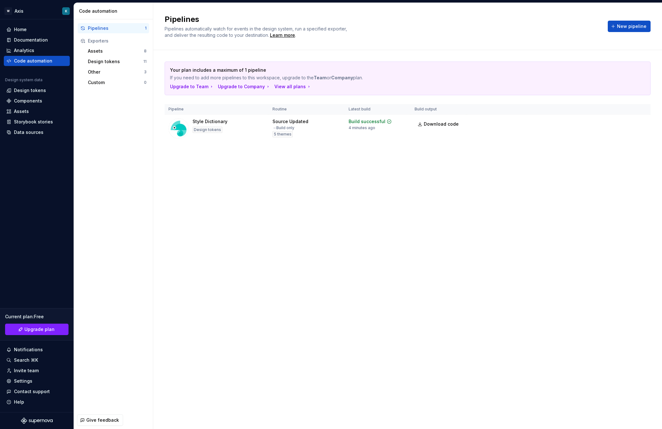
click at [131, 154] on div "Pipelines 1 Exporters Assets 8 Design tokens 11 Other 3 Custom 0" at bounding box center [113, 215] width 79 height 392
click at [126, 101] on div "Pipelines 1 Exporters Assets 8 Design tokens 11 Other 3 Custom 0" at bounding box center [113, 215] width 79 height 392
click at [275, 198] on div "Pipelines Pipelines automatically watch for events in the design system, run a …" at bounding box center [407, 216] width 509 height 426
click at [32, 29] on div "Home" at bounding box center [36, 29] width 61 height 6
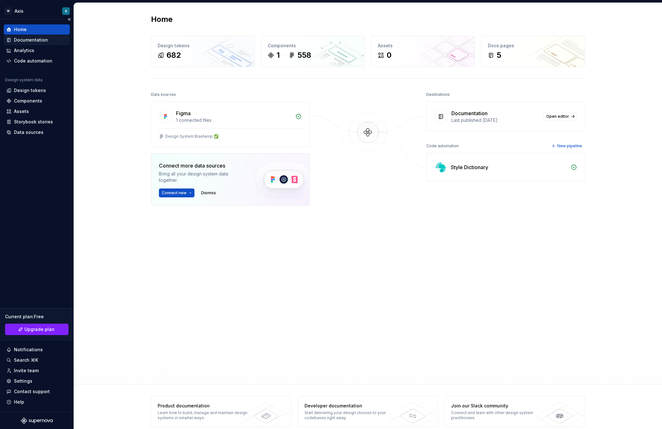
click at [35, 38] on div "Documentation" at bounding box center [31, 40] width 34 height 6
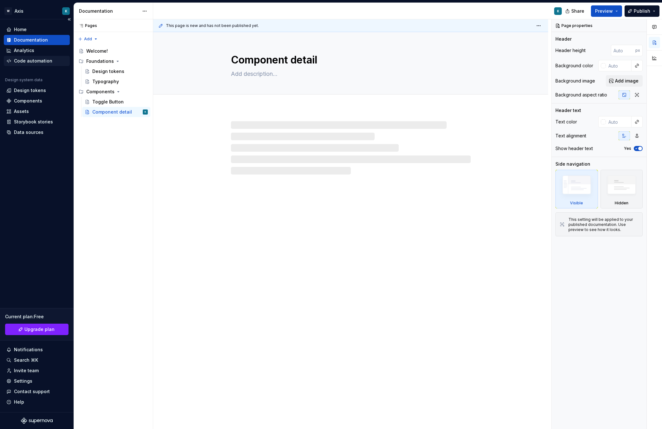
click at [41, 62] on div "Code automation" at bounding box center [33, 61] width 38 height 6
type textarea "*"
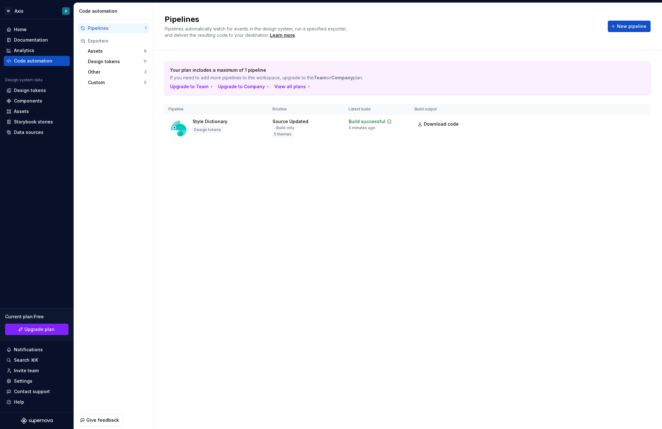
click at [259, 152] on div "Your plan includes a maximum of 1 pipeline If you need to add more pipelines to…" at bounding box center [408, 108] width 486 height 116
drag, startPoint x: 169, startPoint y: 108, endPoint x: 196, endPoint y: 112, distance: 26.6
click at [196, 112] on th "Pipeline" at bounding box center [217, 109] width 104 height 10
drag, startPoint x: 269, startPoint y: 109, endPoint x: 451, endPoint y: 113, distance: 182.7
click at [451, 113] on tr "Pipeline Routine Latest build Build output" at bounding box center [408, 109] width 486 height 10
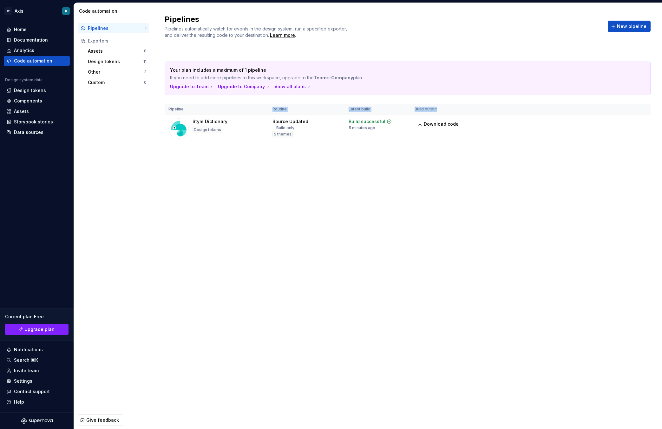
click at [432, 109] on th "Build output" at bounding box center [439, 109] width 56 height 10
click at [438, 110] on th "Build output" at bounding box center [439, 109] width 56 height 10
click at [435, 109] on th "Build output" at bounding box center [439, 109] width 56 height 10
drag, startPoint x: 437, startPoint y: 109, endPoint x: 167, endPoint y: 107, distance: 269.5
click at [167, 107] on tr "Pipeline Routine Latest build Build output" at bounding box center [408, 109] width 486 height 10
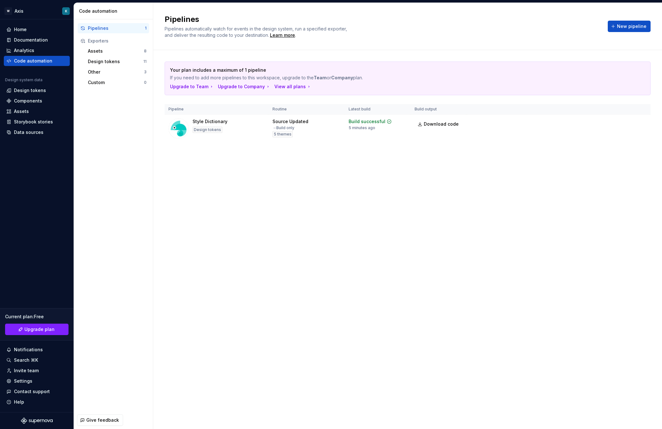
click at [339, 199] on div "Pipelines Pipelines automatically watch for events in the design system, run a …" at bounding box center [407, 216] width 509 height 426
click at [80, 226] on div "Pipelines 1 Exporters Assets 8 Design tokens 11 Other 3 Custom 0" at bounding box center [113, 215] width 79 height 392
click at [36, 50] on div "Analytics" at bounding box center [36, 50] width 61 height 6
click at [40, 36] on div "Documentation" at bounding box center [37, 40] width 66 height 10
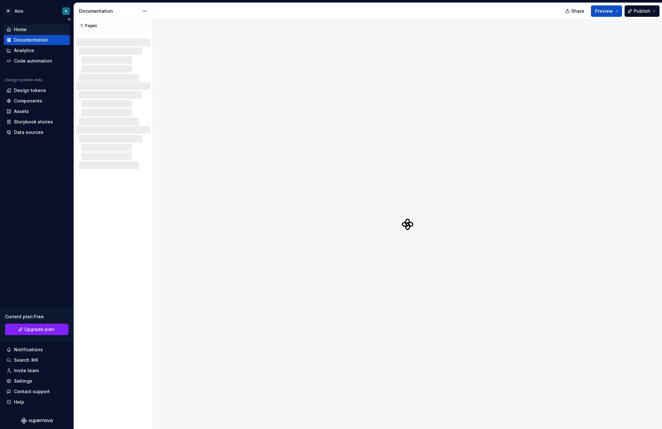
click at [30, 30] on div "Home" at bounding box center [36, 29] width 61 height 6
